Goal: Task Accomplishment & Management: Manage account settings

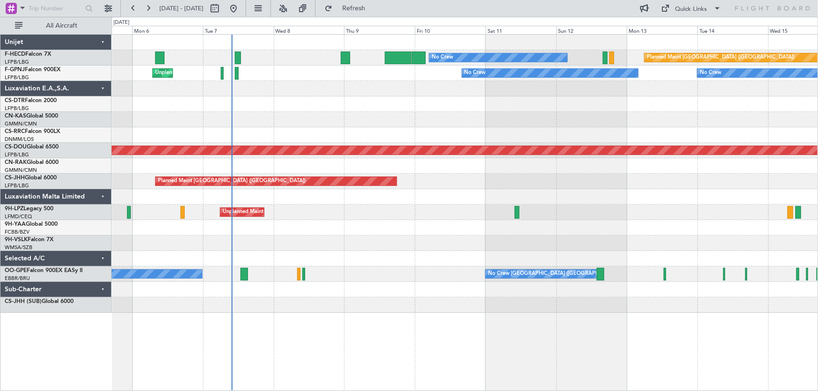
click at [526, 249] on div "No Crew Planned Maint [GEOGRAPHIC_DATA] ([GEOGRAPHIC_DATA]) No Crew AOG Maint […" at bounding box center [465, 174] width 706 height 278
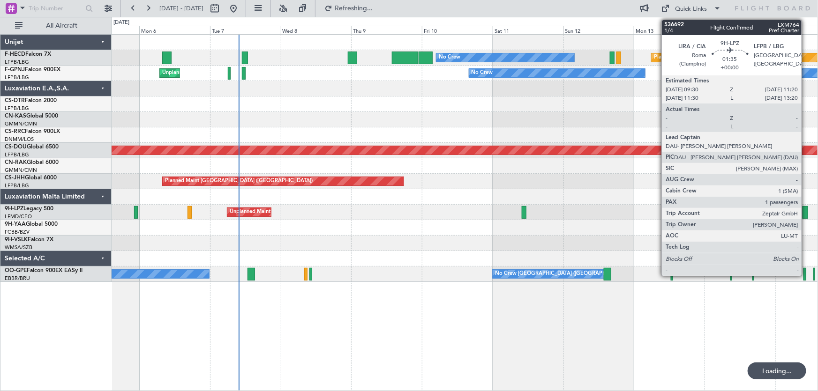
click at [806, 208] on div at bounding box center [805, 212] width 6 height 13
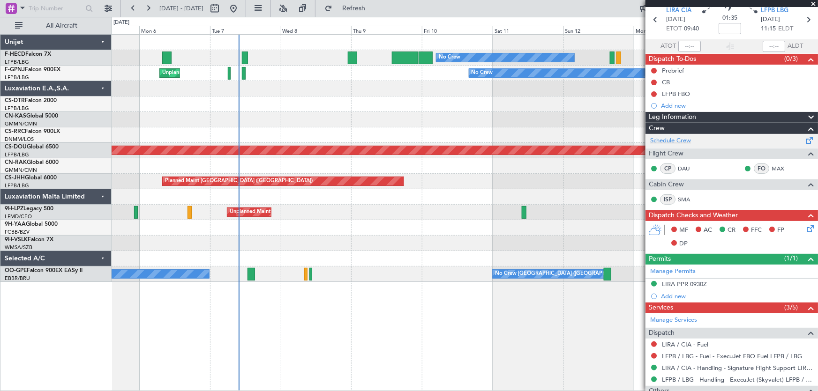
scroll to position [11, 0]
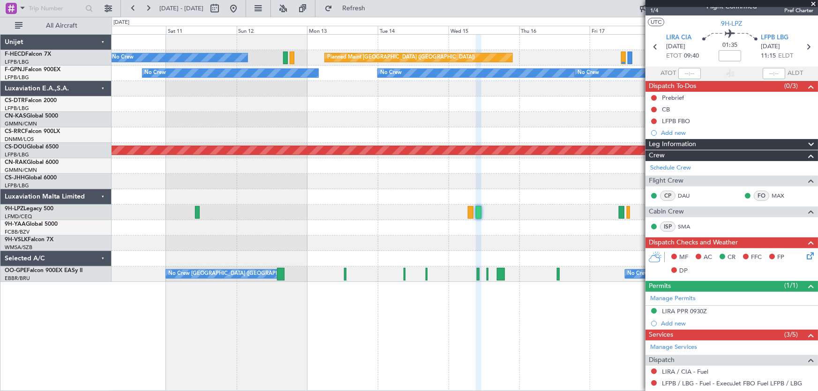
click at [164, 241] on div at bounding box center [465, 243] width 706 height 15
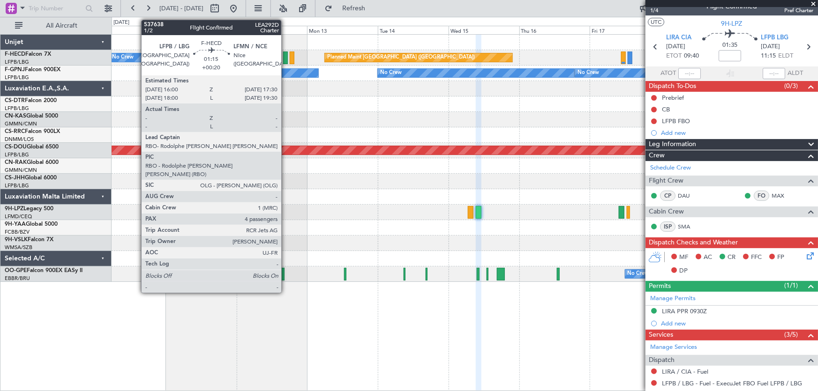
click at [285, 61] on div at bounding box center [285, 58] width 5 height 13
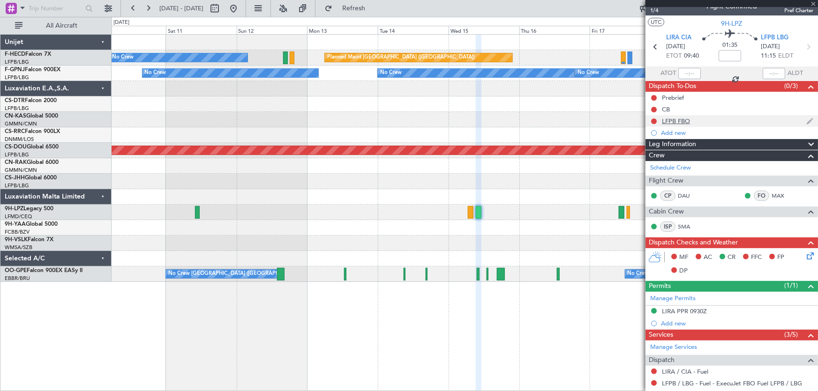
type input "+00:20"
type input "4"
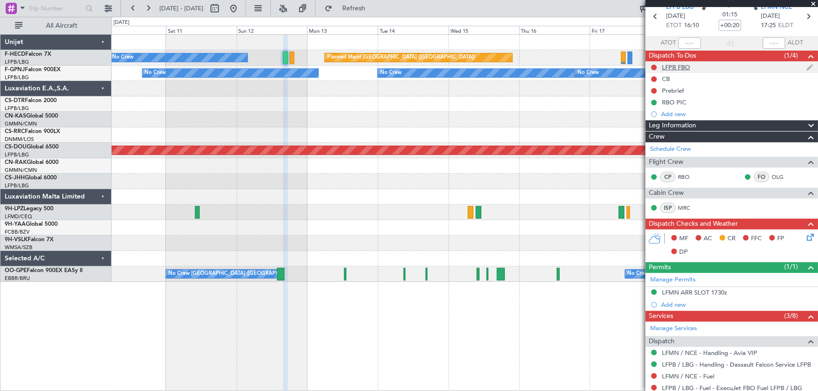
scroll to position [42, 0]
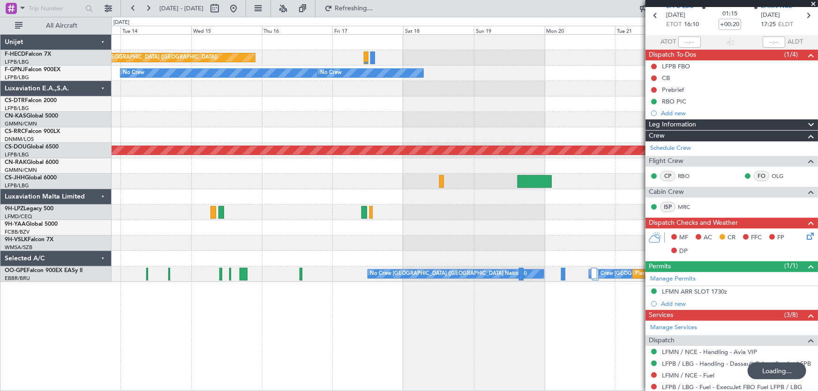
click at [120, 95] on div "Planned Maint [GEOGRAPHIC_DATA] ([GEOGRAPHIC_DATA]) No Crew No Crew No Crew No …" at bounding box center [465, 158] width 706 height 247
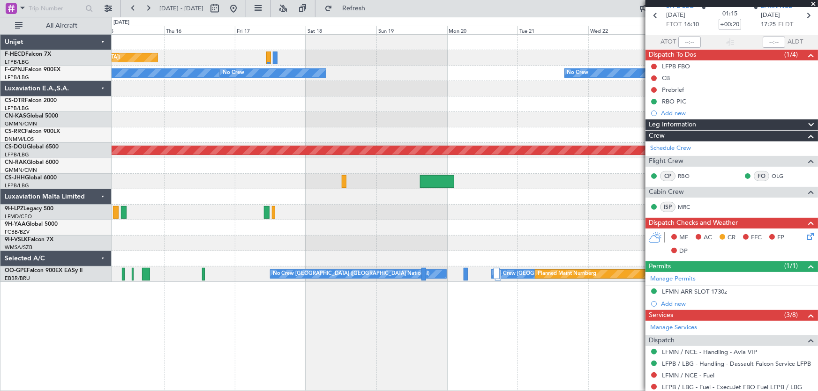
click at [173, 117] on div "Planned Maint [GEOGRAPHIC_DATA] ([GEOGRAPHIC_DATA]) Planned Maint [GEOGRAPHIC_D…" at bounding box center [465, 158] width 706 height 247
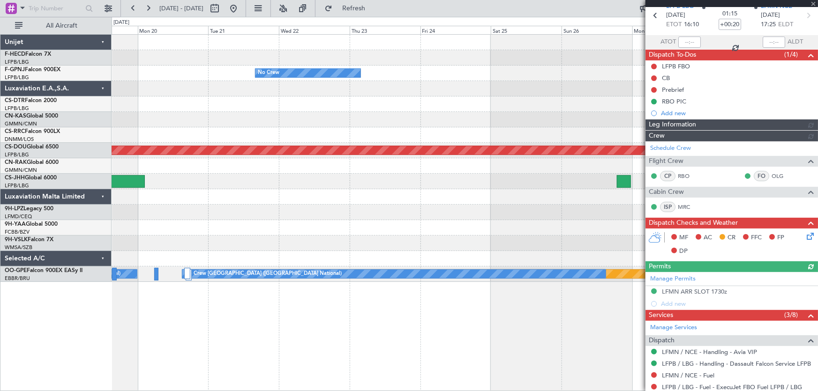
click at [226, 98] on div "Planned Maint [GEOGRAPHIC_DATA] ([GEOGRAPHIC_DATA]) No Crew Planned Maint [GEOG…" at bounding box center [465, 158] width 706 height 247
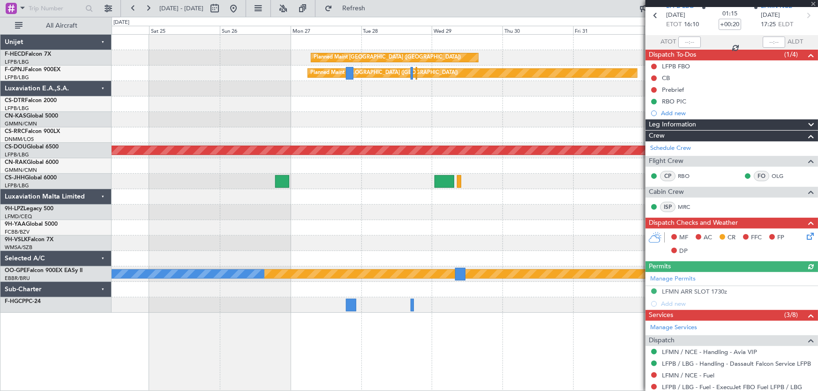
click at [187, 126] on div "Planned Maint [GEOGRAPHIC_DATA] ([GEOGRAPHIC_DATA]) Planned Maint [GEOGRAPHIC_D…" at bounding box center [465, 174] width 706 height 278
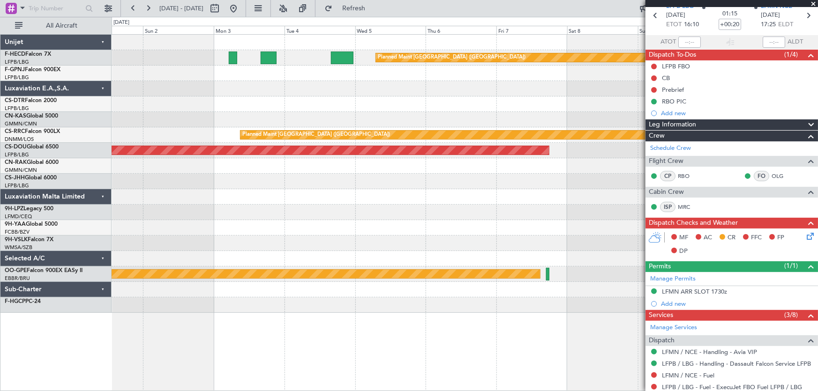
click at [256, 143] on div "Planned Maint London ([GEOGRAPHIC_DATA])" at bounding box center [465, 150] width 706 height 15
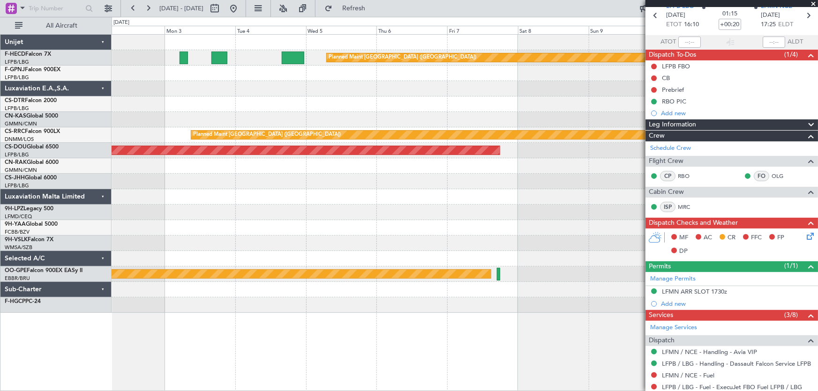
click at [294, 116] on div at bounding box center [465, 119] width 706 height 15
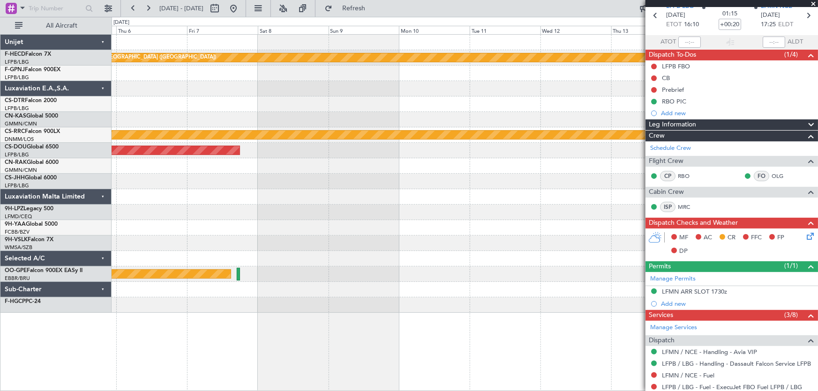
click at [262, 111] on div "Planned Maint [GEOGRAPHIC_DATA] ([GEOGRAPHIC_DATA]) Planned Maint [GEOGRAPHIC_D…" at bounding box center [465, 174] width 706 height 278
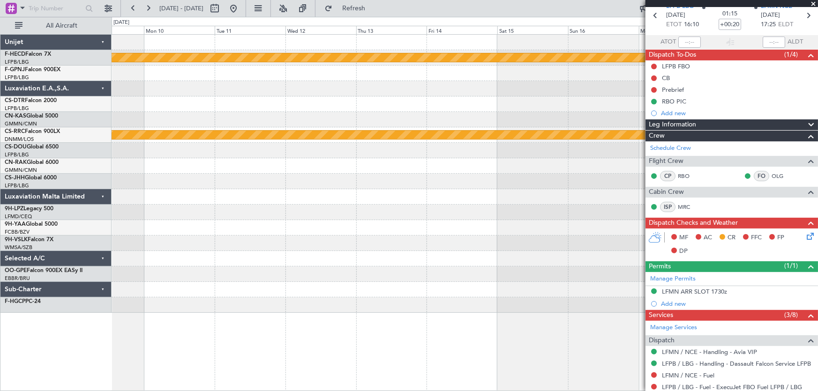
click at [298, 104] on div at bounding box center [465, 104] width 706 height 15
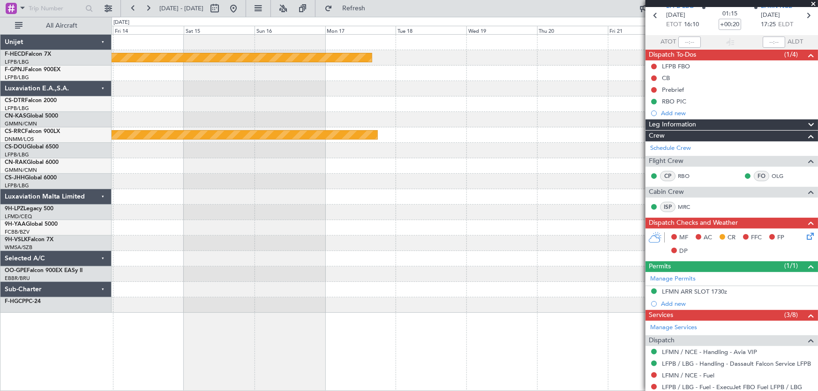
click at [352, 108] on div at bounding box center [465, 104] width 706 height 15
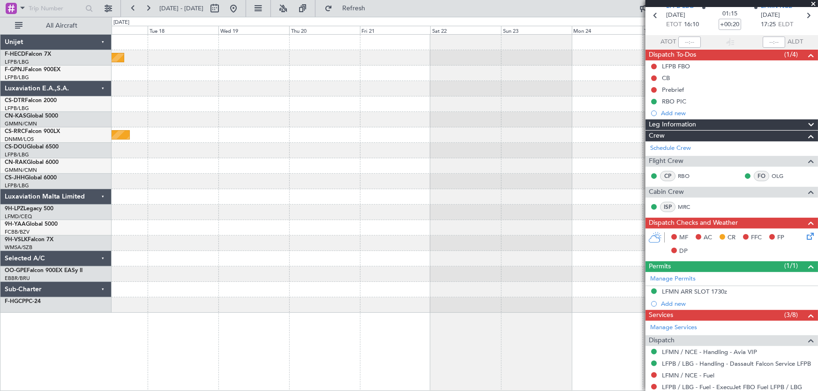
click at [316, 107] on div at bounding box center [465, 104] width 706 height 15
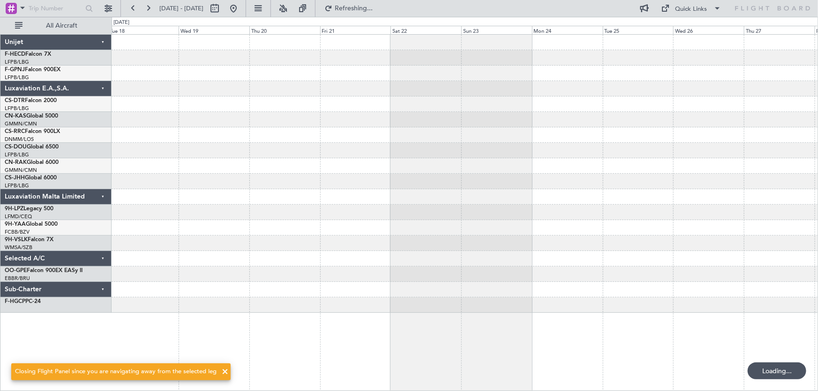
scroll to position [0, 0]
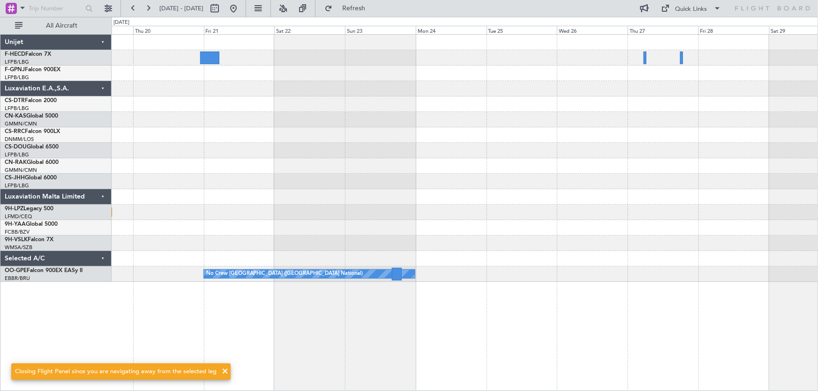
click at [404, 97] on div "Planned Maint [GEOGRAPHIC_DATA] ([GEOGRAPHIC_DATA]) Planned Maint [GEOGRAPHIC_D…" at bounding box center [465, 158] width 706 height 247
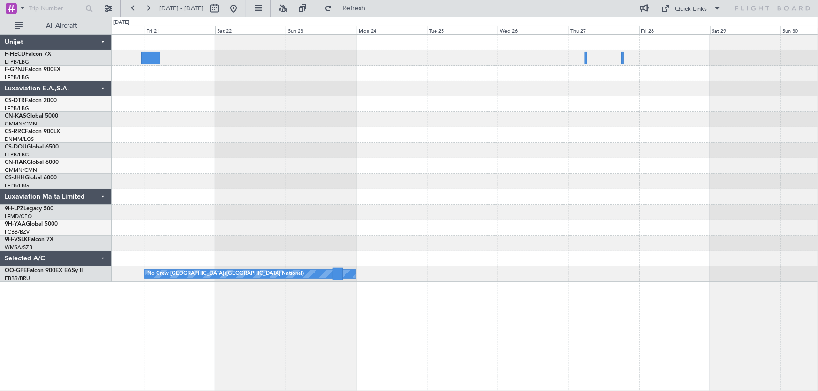
click at [584, 73] on div "Planned Maint Cannes ([GEOGRAPHIC_DATA]) No Crew [GEOGRAPHIC_DATA] (Brussels Na…" at bounding box center [465, 158] width 706 height 247
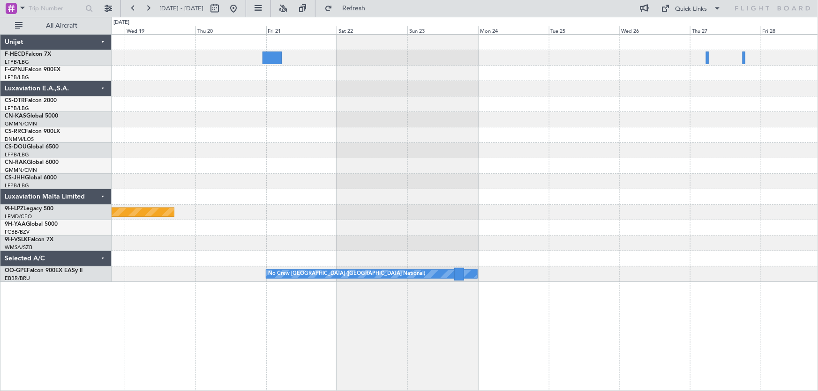
click at [486, 100] on div at bounding box center [465, 104] width 706 height 15
click at [380, 100] on div "Planned Maint [GEOGRAPHIC_DATA] ([GEOGRAPHIC_DATA]) Planned Maint [GEOGRAPHIC_D…" at bounding box center [465, 158] width 706 height 247
